Goal: Task Accomplishment & Management: Complete application form

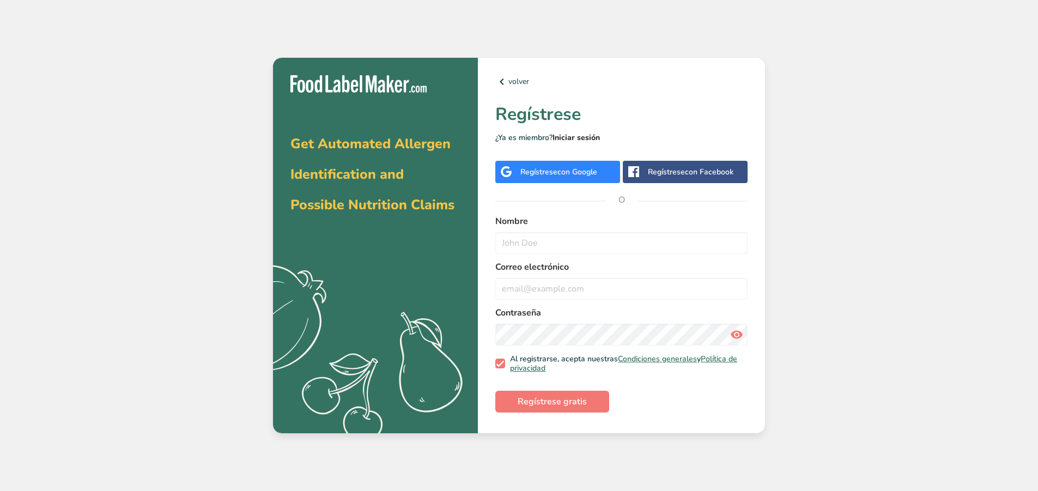
click at [566, 142] on link "Iniciar sesión" at bounding box center [576, 137] width 47 height 10
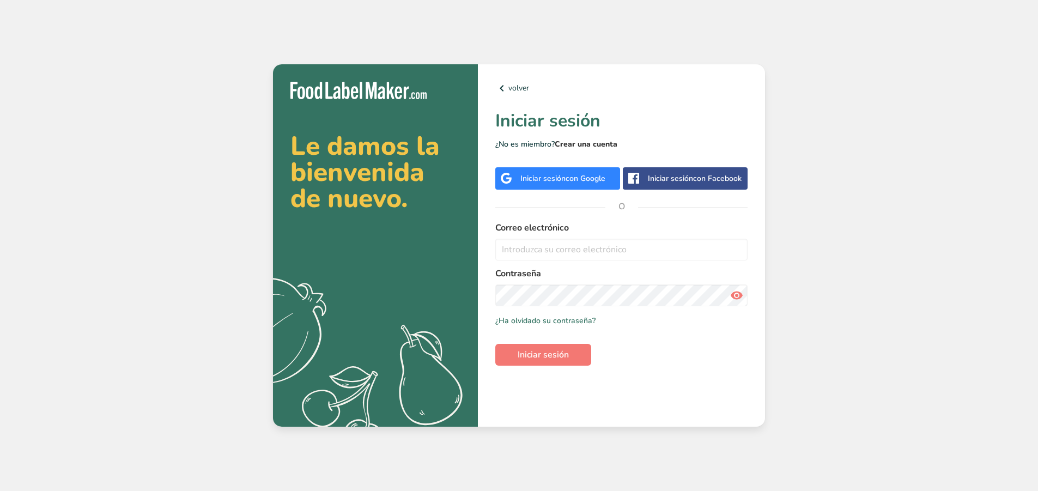
click at [590, 142] on link "Crear una cuenta" at bounding box center [586, 144] width 63 height 10
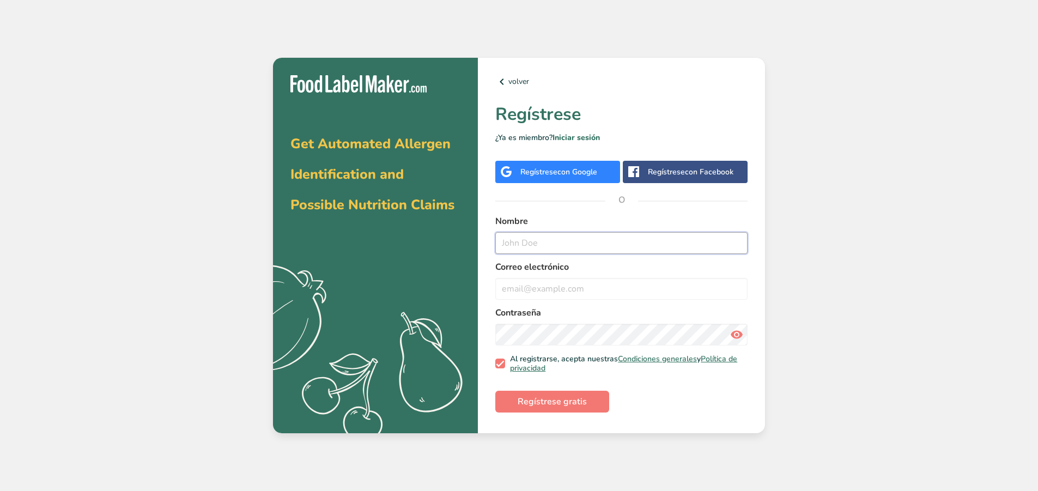
click at [576, 246] on input "text" at bounding box center [621, 243] width 252 height 22
type input "SPIDEY"
click at [562, 283] on input "email" at bounding box center [621, 289] width 252 height 22
type input "[EMAIL_ADDRESS][DOMAIN_NAME]"
click at [554, 402] on span "Regístrese gratis" at bounding box center [552, 401] width 69 height 13
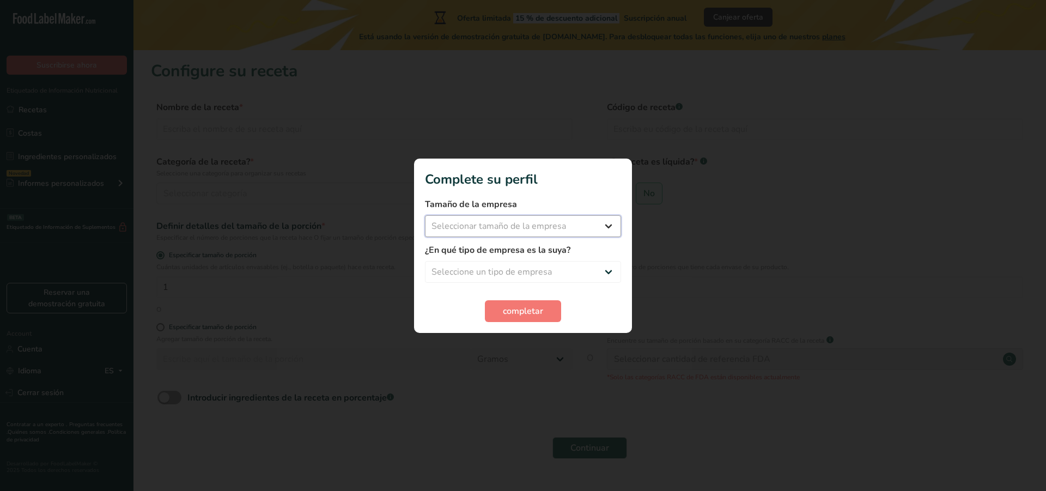
click at [578, 236] on select "Seleccionar tamaño de la empresa Menos de 10 empleados De 10 a 50 empleados De …" at bounding box center [523, 226] width 196 height 22
select select "1"
click at [425, 215] on select "Seleccionar tamaño de la empresa Menos de 10 empleados De 10 a 50 empleados De …" at bounding box center [523, 226] width 196 height 22
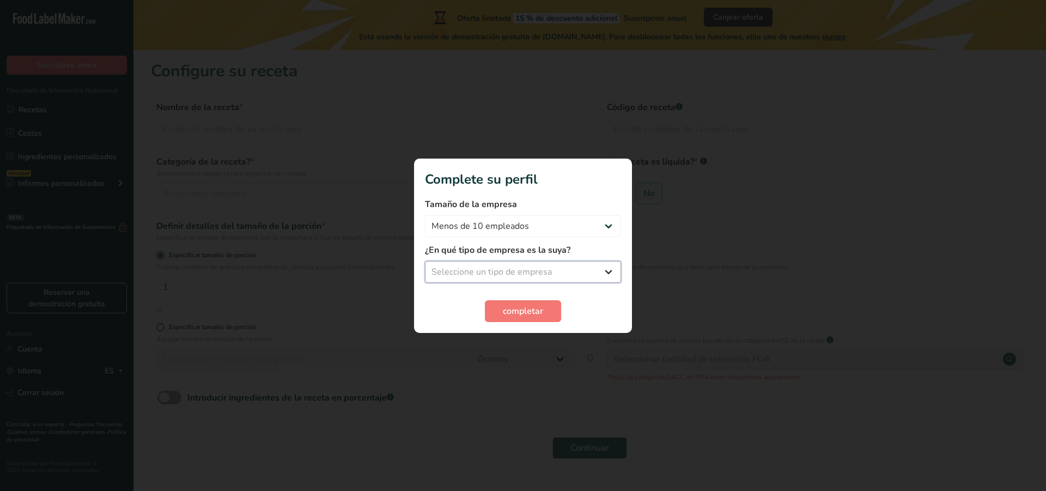
click at [543, 262] on select "Seleccione un tipo de empresa Fabricante de alimentos envasados Restaurante y c…" at bounding box center [523, 272] width 196 height 22
select select "8"
click at [425, 261] on select "Seleccione un tipo de empresa Fabricante de alimentos envasados Restaurante y c…" at bounding box center [523, 272] width 196 height 22
click at [532, 299] on form "Tamaño de la empresa Menos de 10 empleados De 10 a 50 empleados De 51 a 500 emp…" at bounding box center [523, 260] width 196 height 124
click at [530, 305] on span "completar" at bounding box center [523, 311] width 40 height 13
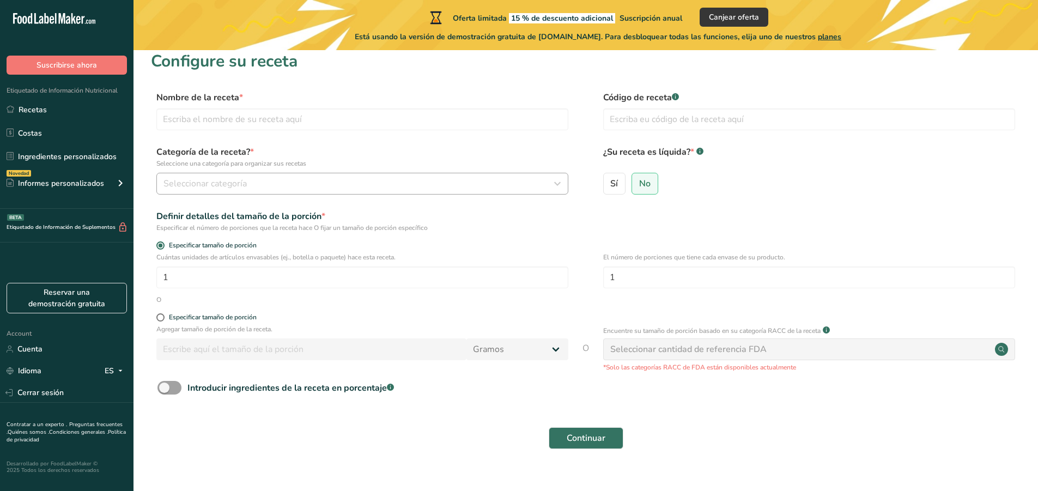
scroll to position [27, 0]
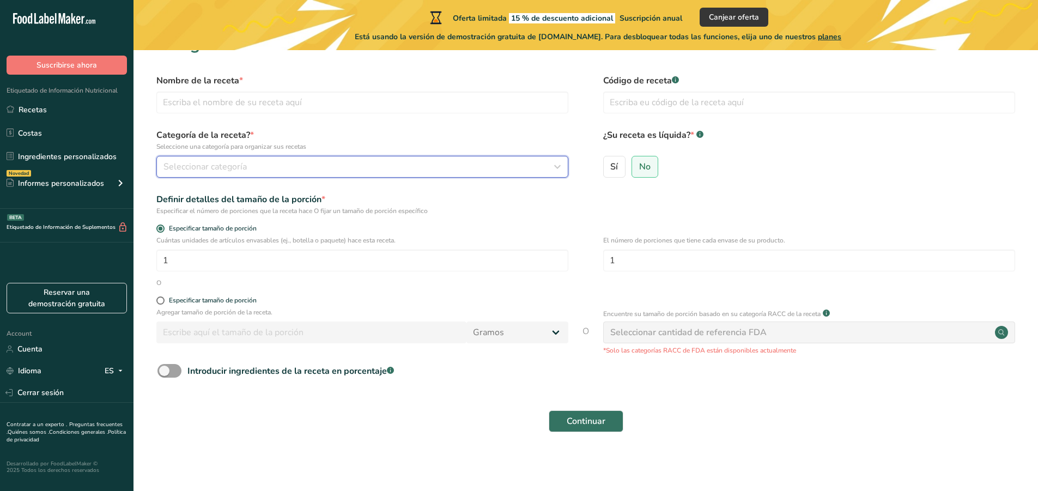
click at [287, 174] on button "Seleccionar categoría" at bounding box center [362, 167] width 412 height 22
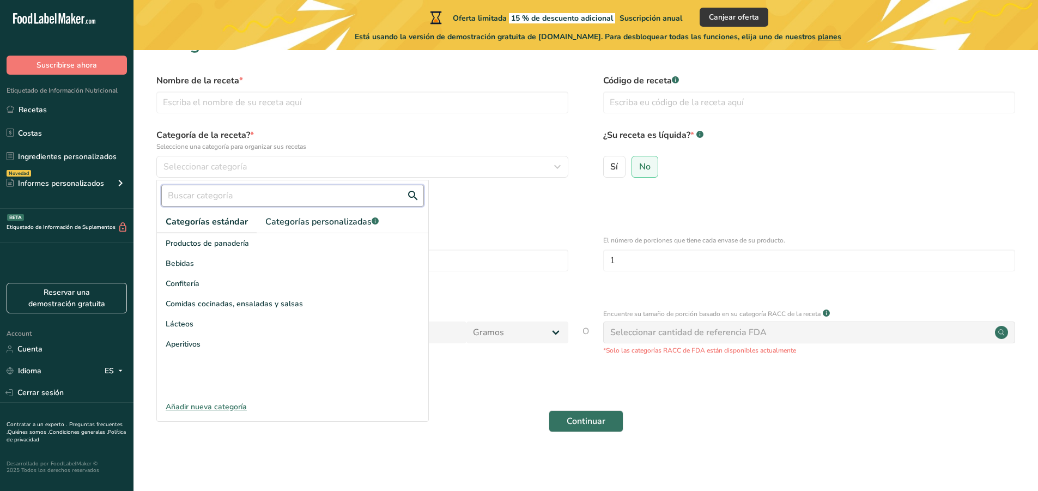
click at [304, 199] on input "text" at bounding box center [292, 196] width 263 height 22
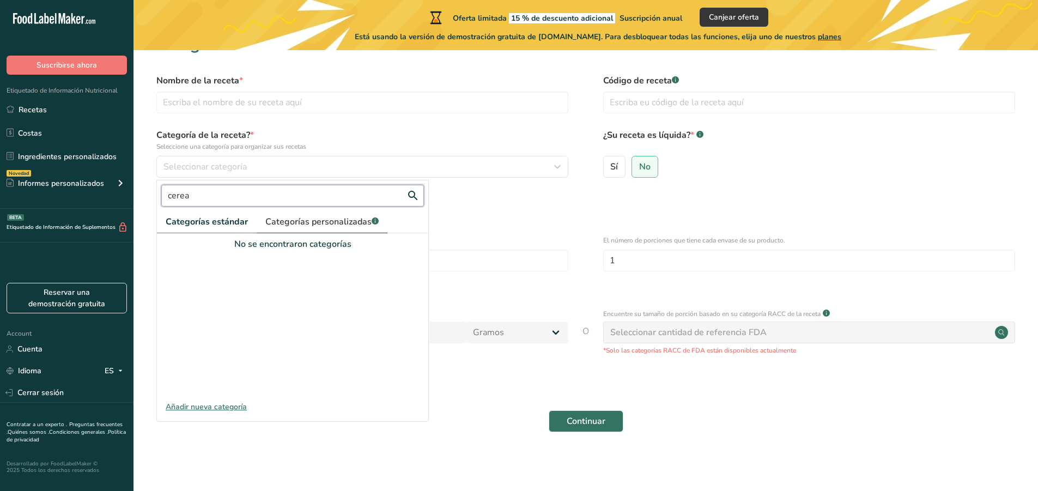
type input "cerea"
click at [305, 229] on link "Categorías personalizadas .a-a{fill:#347362;}.b-a{fill:#fff;}" at bounding box center [322, 222] width 131 height 22
click at [292, 250] on div "No se encontraron categorías" at bounding box center [292, 244] width 271 height 13
click at [203, 217] on span "Categorías estándar" at bounding box center [207, 221] width 82 height 13
click at [502, 215] on div "Especificar el número de porciones que la receta hace O fijar un tamaño de porc…" at bounding box center [362, 211] width 412 height 10
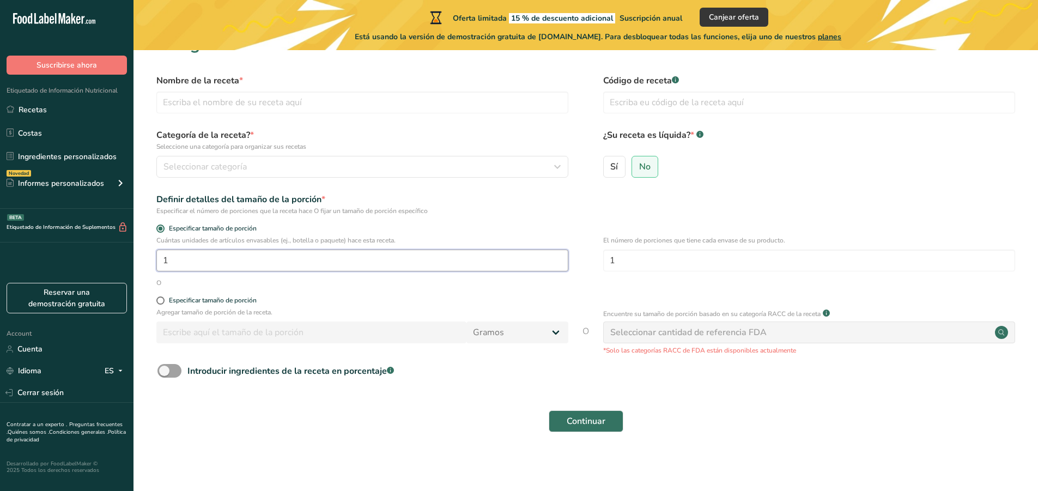
click at [308, 258] on input "1" at bounding box center [362, 261] width 412 height 22
